Goal: Navigation & Orientation: Find specific page/section

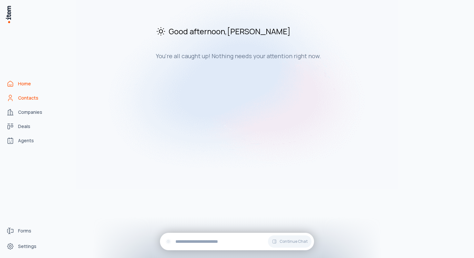
click at [23, 96] on span "Contacts" at bounding box center [28, 98] width 20 height 6
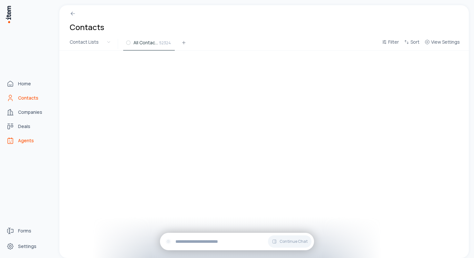
click at [25, 144] on link "Agents" at bounding box center [28, 140] width 49 height 13
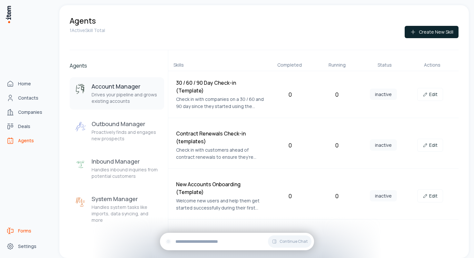
click at [11, 230] on icon "Forms" at bounding box center [10, 231] width 8 height 8
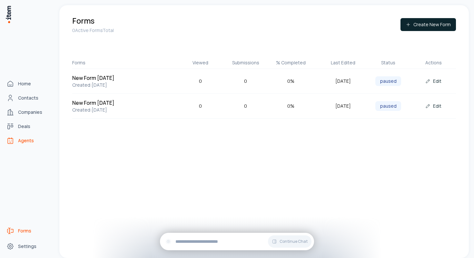
click at [20, 143] on span "Agents" at bounding box center [26, 140] width 16 height 6
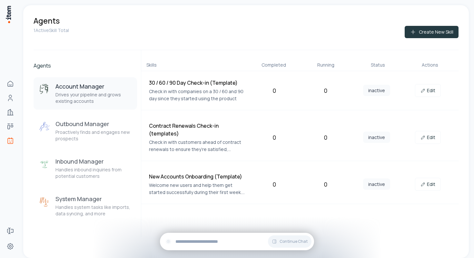
click at [434, 31] on button "Create New Skill" at bounding box center [432, 32] width 54 height 12
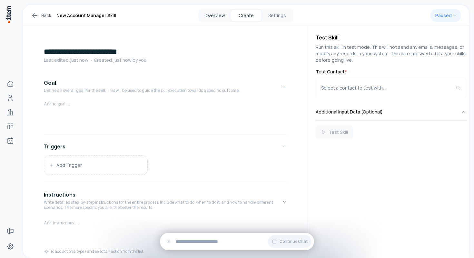
click at [223, 17] on button "Overview" at bounding box center [215, 15] width 31 height 10
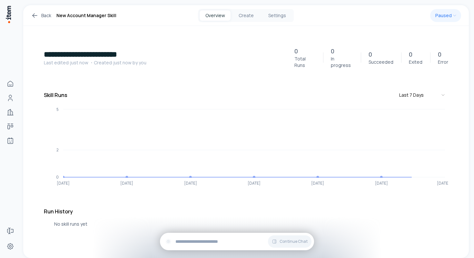
click at [40, 13] on link "Back" at bounding box center [41, 16] width 20 height 8
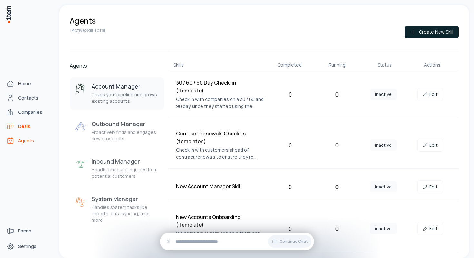
click at [25, 125] on span "Deals" at bounding box center [24, 126] width 12 height 6
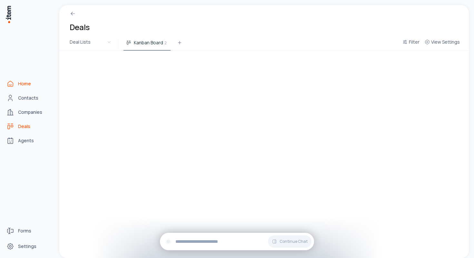
click at [34, 86] on link "Home" at bounding box center [28, 83] width 49 height 13
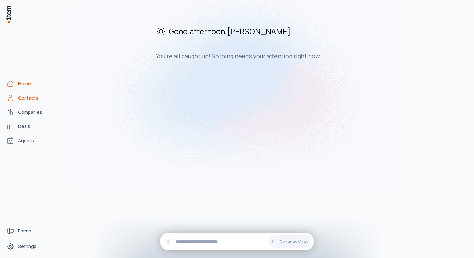
click at [32, 96] on span "Contacts" at bounding box center [28, 98] width 20 height 6
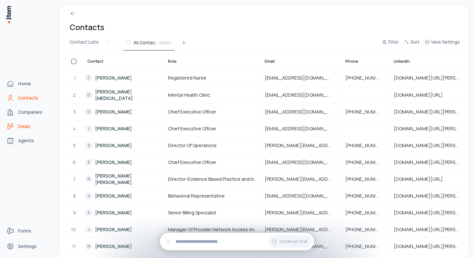
click at [23, 122] on link "Deals" at bounding box center [28, 126] width 49 height 13
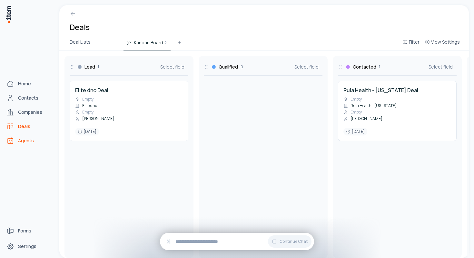
click at [17, 139] on link "Agents" at bounding box center [28, 140] width 49 height 13
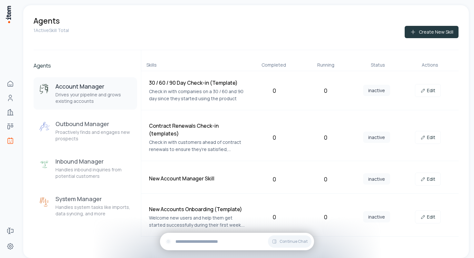
click at [425, 35] on button "Create New Skill" at bounding box center [432, 32] width 54 height 12
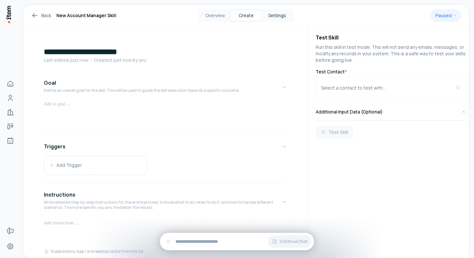
click at [268, 16] on button "Settings" at bounding box center [277, 15] width 31 height 10
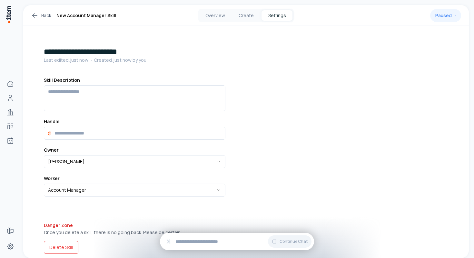
scroll to position [16, 0]
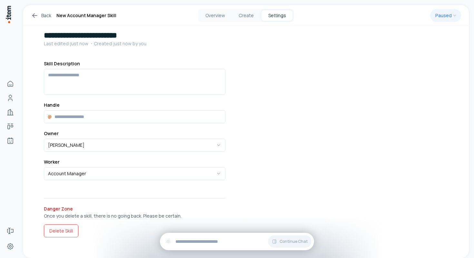
click at [225, 22] on div "Back New Account Manager Skill Overview Create Settings Paused" at bounding box center [246, 15] width 446 height 21
click at [218, 14] on button "Overview" at bounding box center [215, 15] width 31 height 10
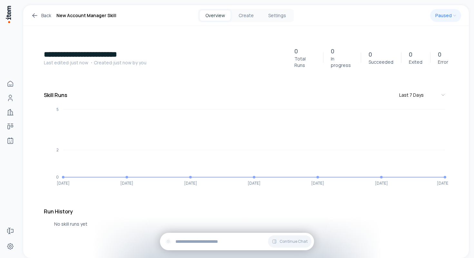
click at [35, 15] on icon at bounding box center [35, 16] width 8 height 8
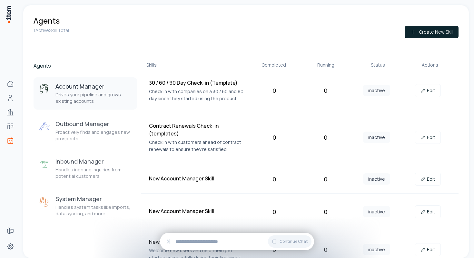
scroll to position [11, 0]
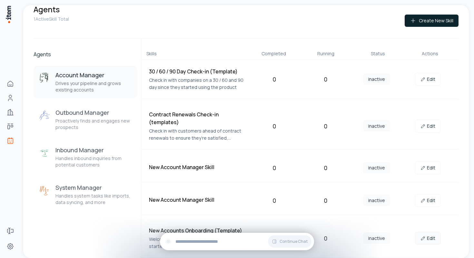
click at [431, 239] on link "Edit" at bounding box center [428, 237] width 26 height 13
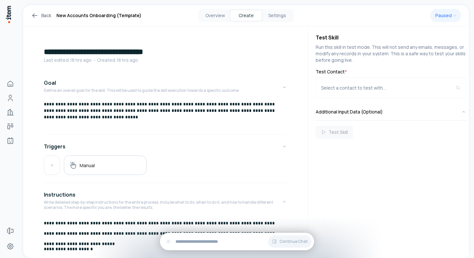
click at [35, 16] on icon at bounding box center [35, 16] width 8 height 8
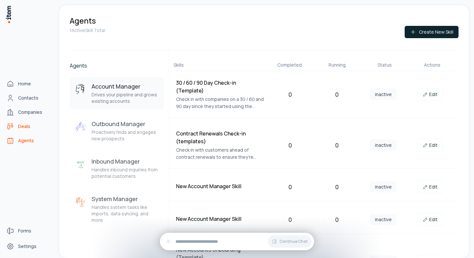
click at [26, 124] on span "Deals" at bounding box center [24, 126] width 12 height 6
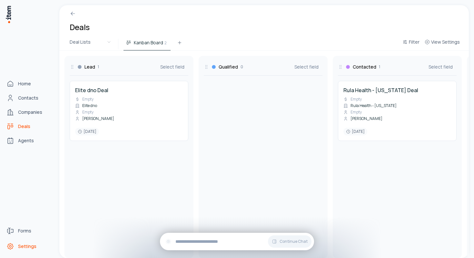
click at [30, 243] on span "Settings" at bounding box center [27, 246] width 18 height 6
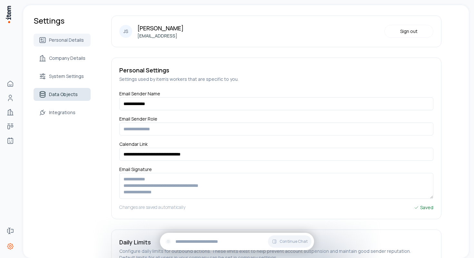
click at [70, 94] on span "Data Objects" at bounding box center [63, 94] width 29 height 6
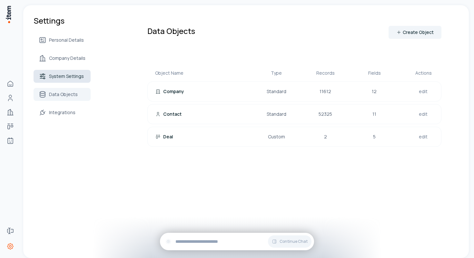
click at [76, 82] on link "System Settings" at bounding box center [62, 76] width 57 height 13
